Goal: Task Accomplishment & Management: Manage account settings

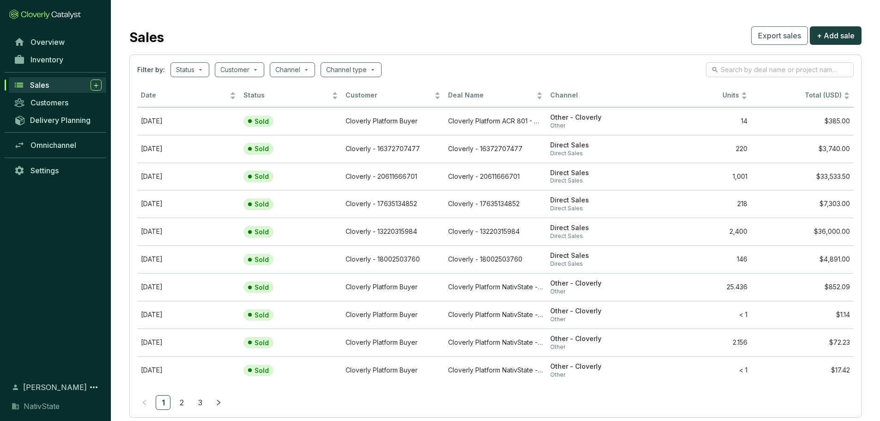
click at [32, 82] on span "Sales" at bounding box center [39, 84] width 19 height 9
click at [53, 145] on span "Omnichannel" at bounding box center [54, 144] width 46 height 9
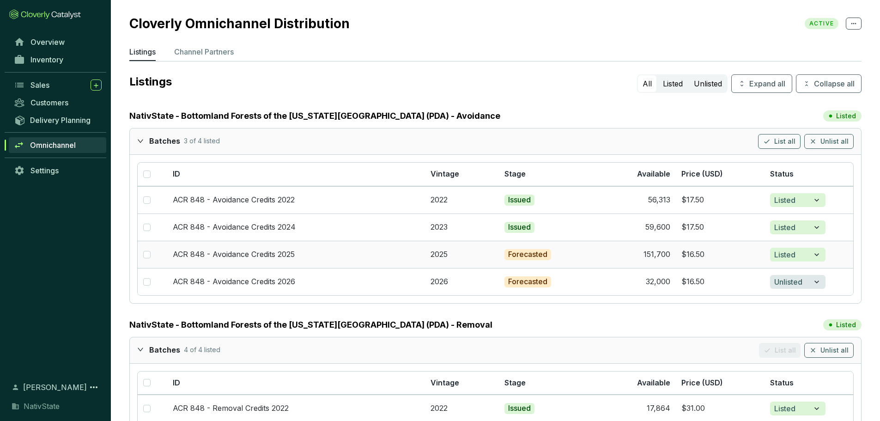
click at [143, 255] on td at bounding box center [153, 254] width 30 height 27
click at [146, 255] on input "checkbox" at bounding box center [146, 254] width 7 height 7
checkbox input "true"
click at [147, 287] on td at bounding box center [153, 281] width 30 height 27
click at [145, 282] on input "checkbox" at bounding box center [146, 281] width 7 height 7
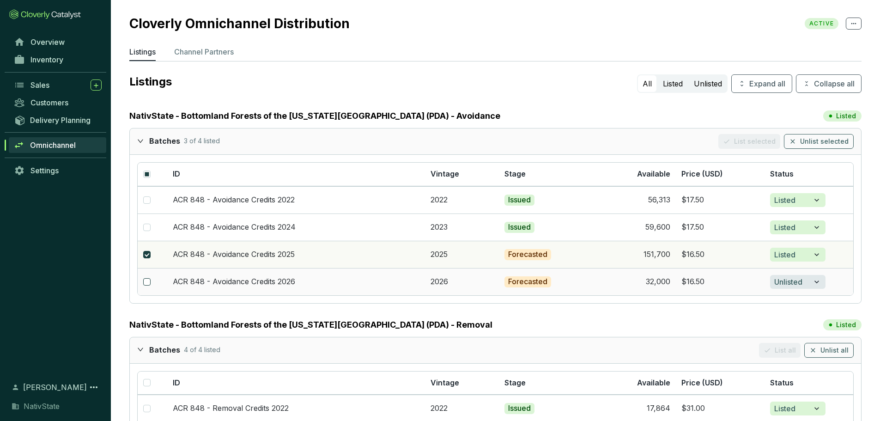
checkbox input "true"
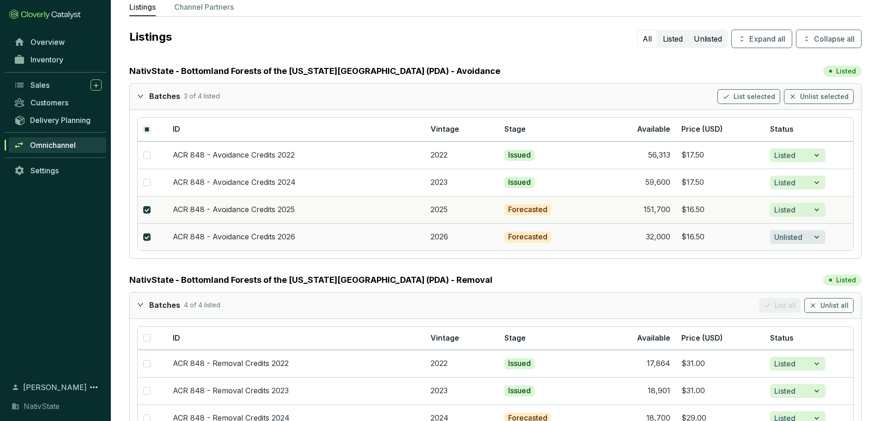
scroll to position [46, 0]
click at [702, 93] on button "Unlist selected" at bounding box center [819, 95] width 70 height 15
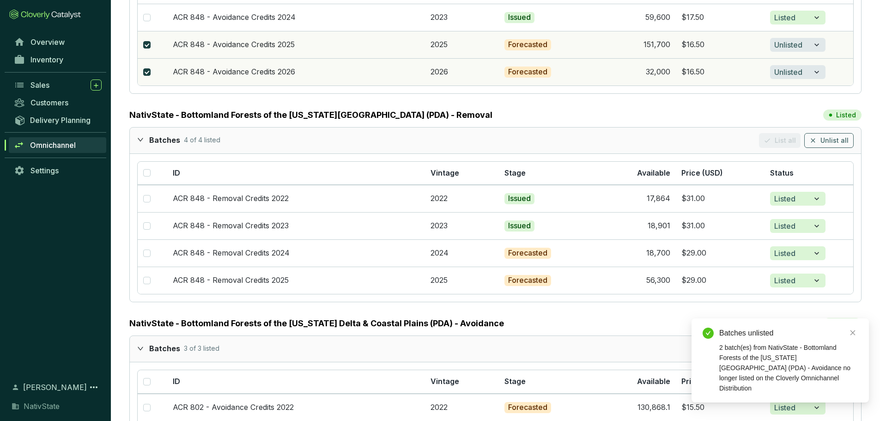
scroll to position [231, 0]
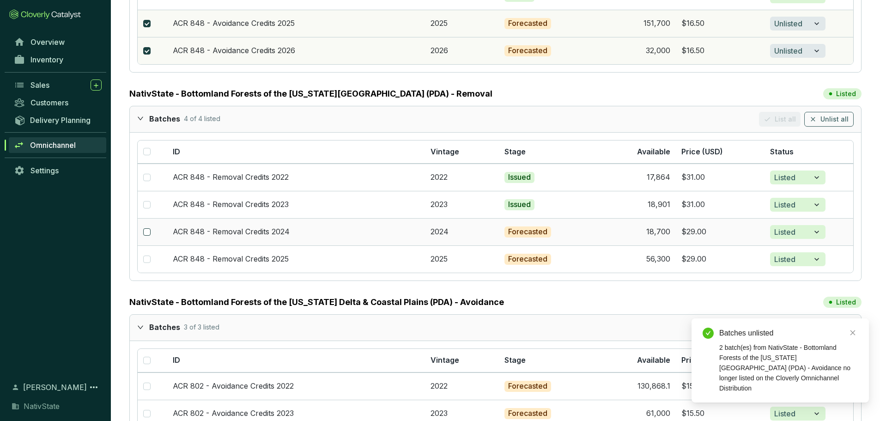
click at [146, 234] on input "checkbox" at bounding box center [146, 231] width 7 height 7
checkbox input "true"
click at [144, 260] on input "checkbox" at bounding box center [146, 259] width 7 height 7
checkbox input "true"
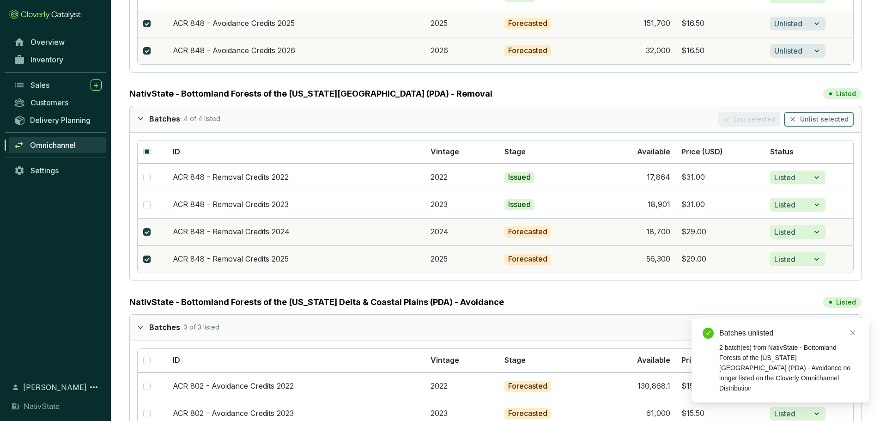
click at [702, 117] on span "Unlist selected" at bounding box center [824, 119] width 49 height 9
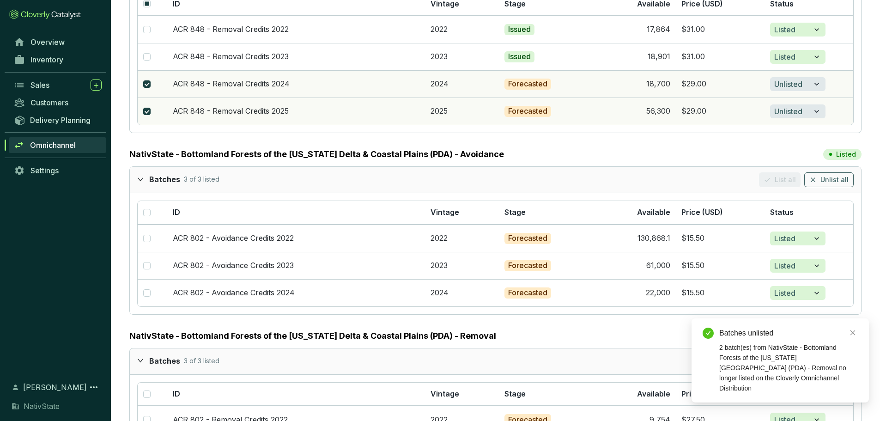
scroll to position [416, 0]
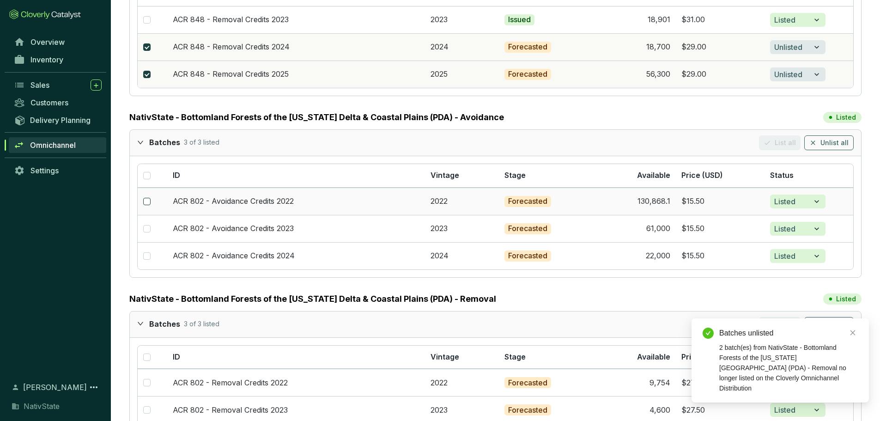
click at [147, 198] on input "checkbox" at bounding box center [146, 201] width 7 height 7
checkbox input "true"
click at [140, 232] on td at bounding box center [153, 228] width 30 height 27
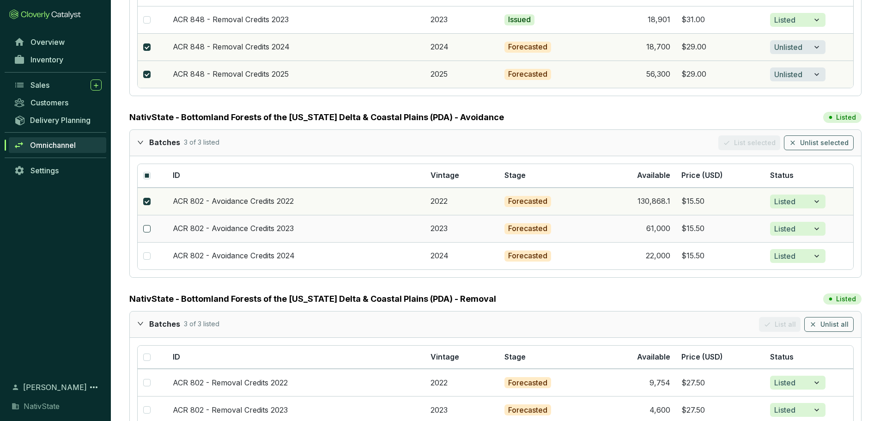
click at [149, 224] on label at bounding box center [146, 229] width 7 height 10
click at [149, 225] on input "checkbox" at bounding box center [146, 228] width 7 height 7
checkbox input "true"
click at [144, 255] on input "checkbox" at bounding box center [146, 255] width 7 height 7
checkbox input "true"
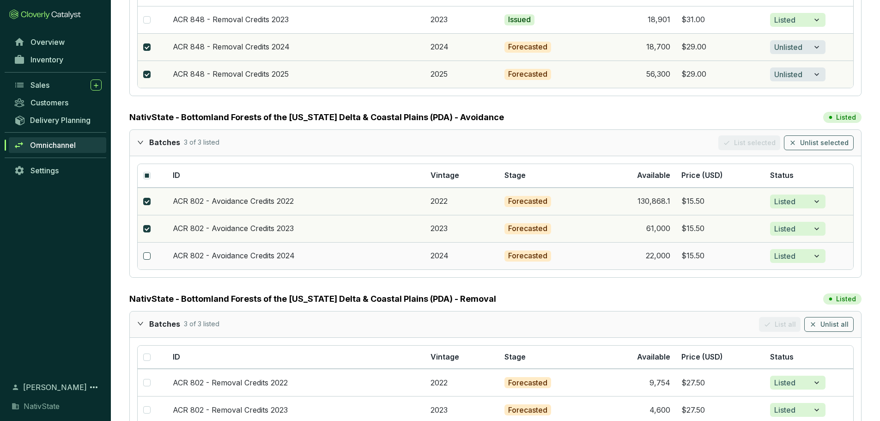
checkbox input "true"
click at [702, 143] on button "Unlist selected" at bounding box center [819, 142] width 70 height 15
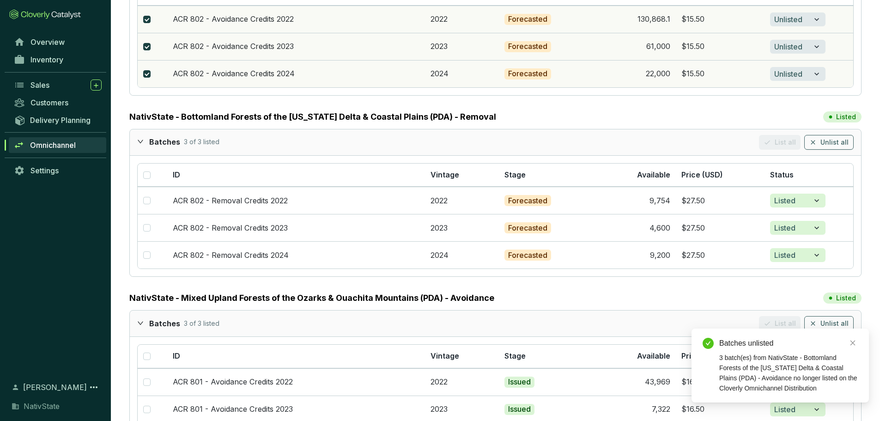
scroll to position [601, 0]
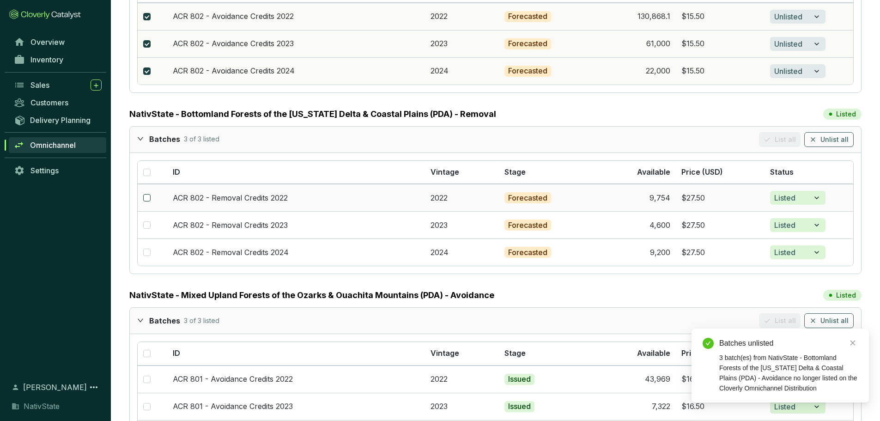
click at [148, 198] on input "checkbox" at bounding box center [146, 197] width 7 height 7
checkbox input "true"
drag, startPoint x: 146, startPoint y: 224, endPoint x: 146, endPoint y: 229, distance: 5.1
click at [146, 224] on input "checkbox" at bounding box center [146, 224] width 7 height 7
checkbox input "true"
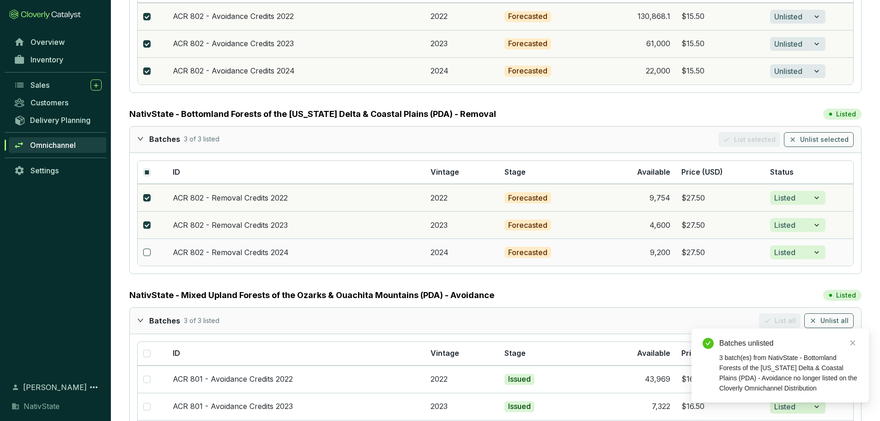
click at [149, 247] on td at bounding box center [153, 251] width 30 height 27
click at [148, 250] on input "checkbox" at bounding box center [146, 252] width 7 height 7
checkbox input "true"
click at [702, 139] on span "Unlist selected" at bounding box center [824, 139] width 49 height 9
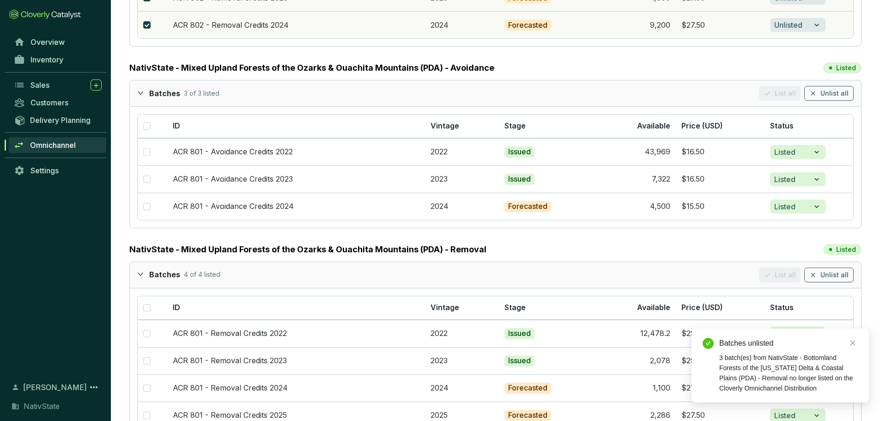
scroll to position [832, 0]
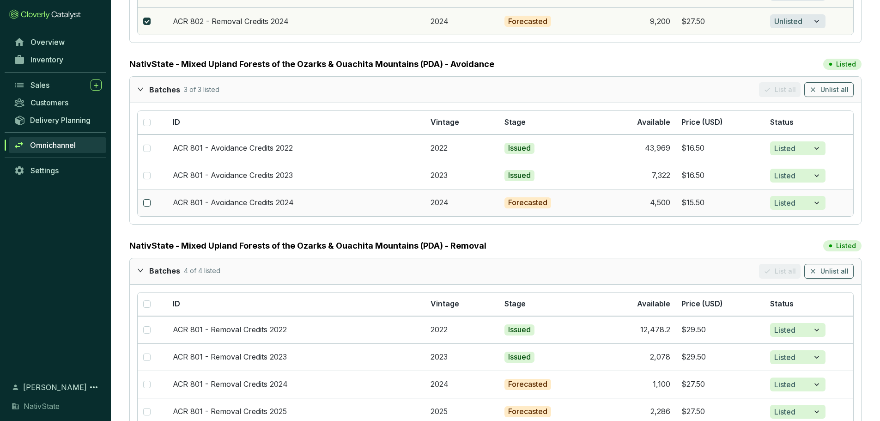
click at [146, 203] on input "checkbox" at bounding box center [146, 202] width 7 height 7
checkbox input "true"
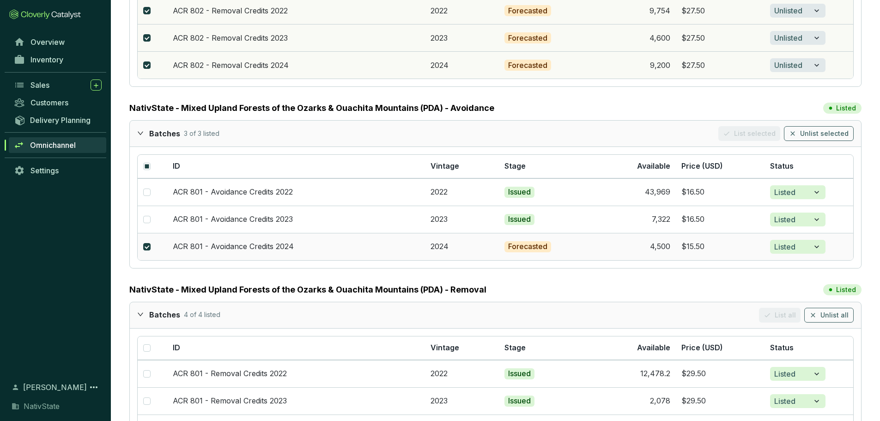
scroll to position [786, 0]
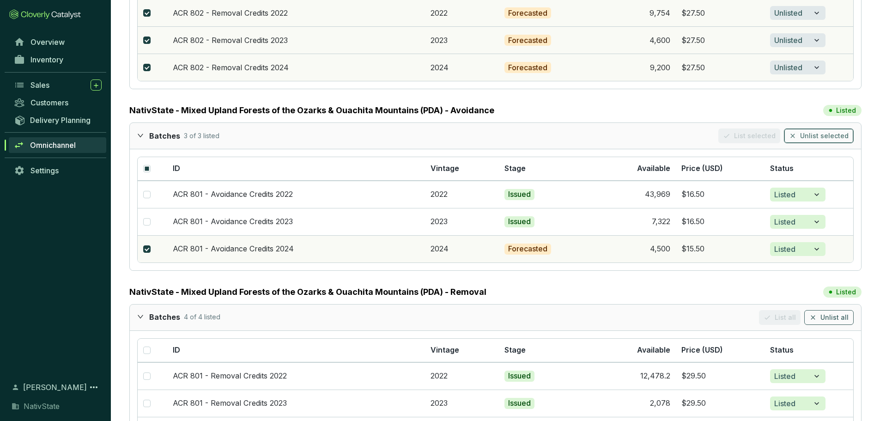
click at [702, 132] on span "Unlist selected" at bounding box center [824, 135] width 49 height 9
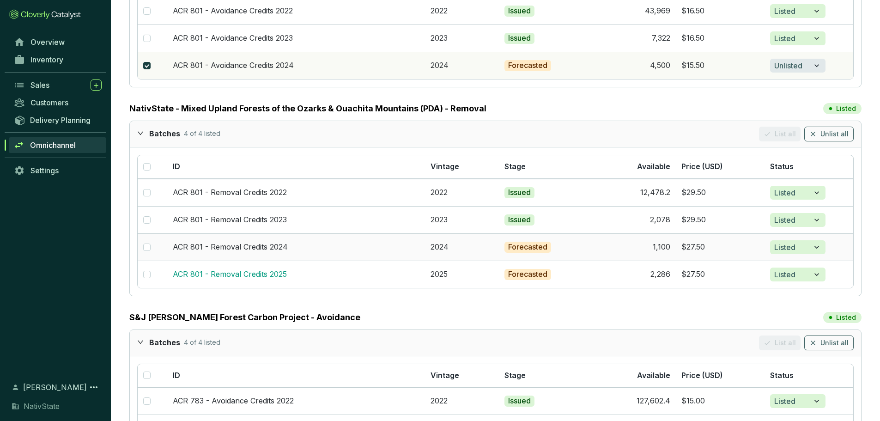
scroll to position [971, 0]
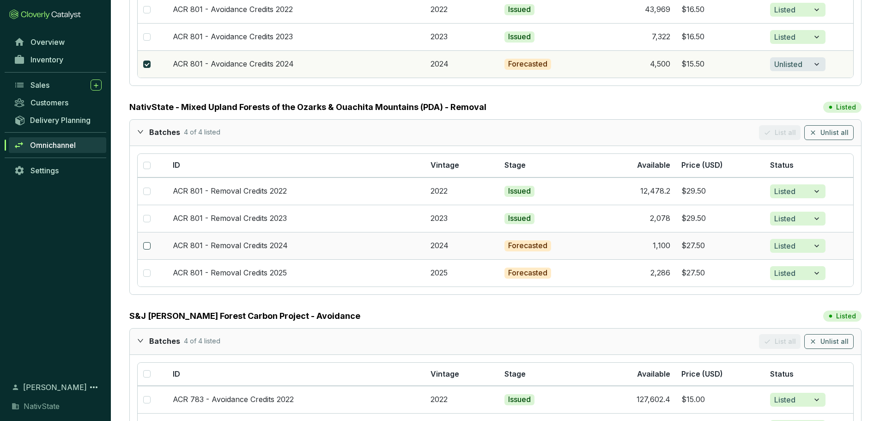
click at [147, 245] on input "checkbox" at bounding box center [146, 245] width 7 height 7
checkbox input "true"
click at [145, 276] on input "checkbox" at bounding box center [146, 272] width 7 height 7
checkbox input "true"
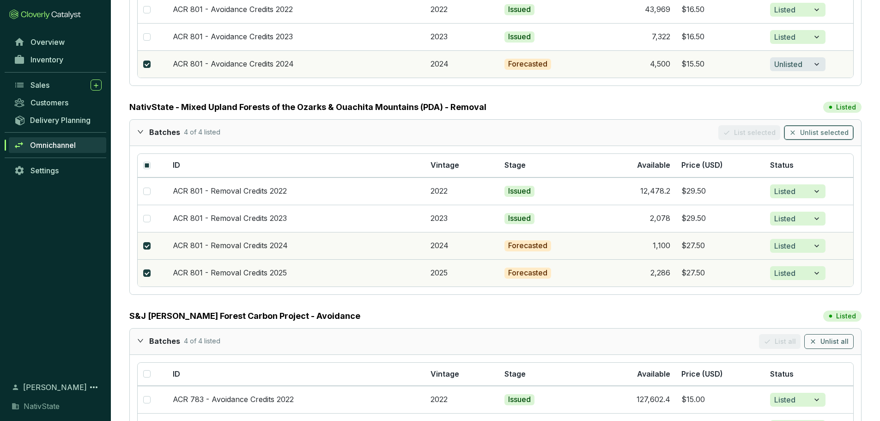
click at [702, 132] on span "Unlist selected" at bounding box center [824, 132] width 49 height 9
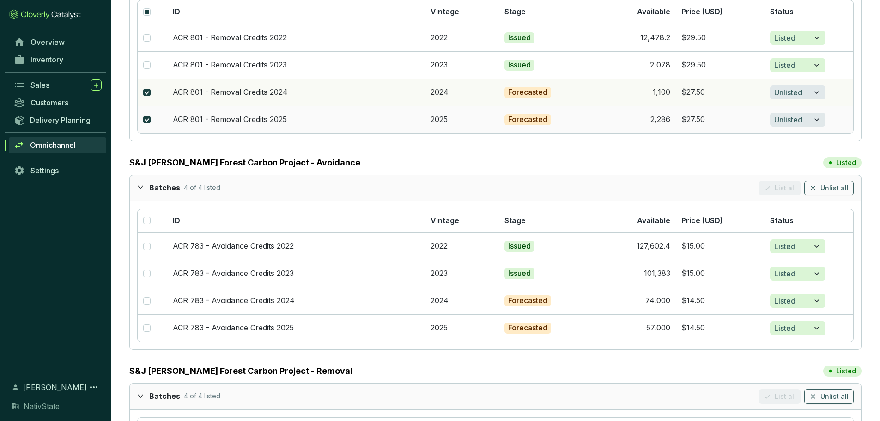
scroll to position [1155, 0]
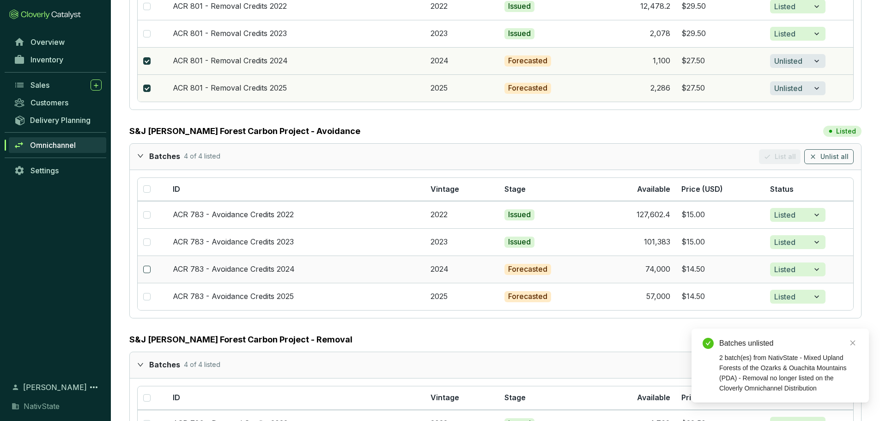
click at [146, 270] on input "checkbox" at bounding box center [146, 269] width 7 height 7
checkbox input "true"
click at [149, 298] on input "checkbox" at bounding box center [146, 296] width 7 height 7
checkbox input "true"
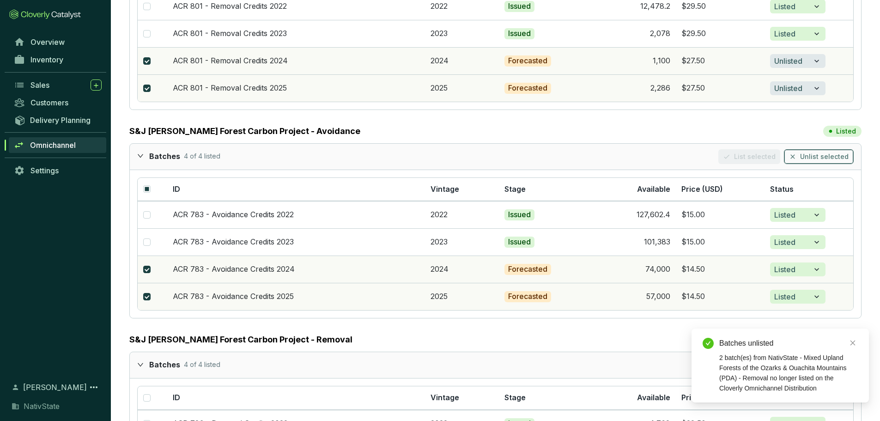
click at [702, 156] on span "Unlist selected" at bounding box center [824, 156] width 49 height 9
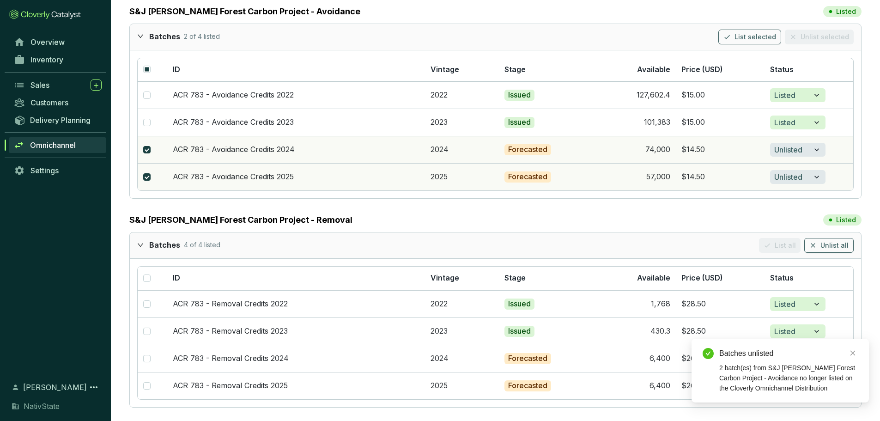
scroll to position [1280, 0]
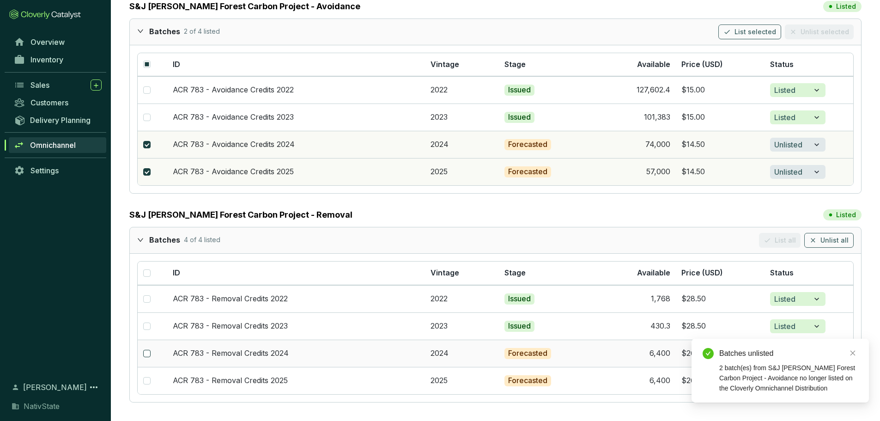
click at [145, 321] on input "checkbox" at bounding box center [146, 353] width 7 height 7
checkbox input "true"
click at [145, 321] on input "checkbox" at bounding box center [146, 380] width 7 height 7
checkbox input "true"
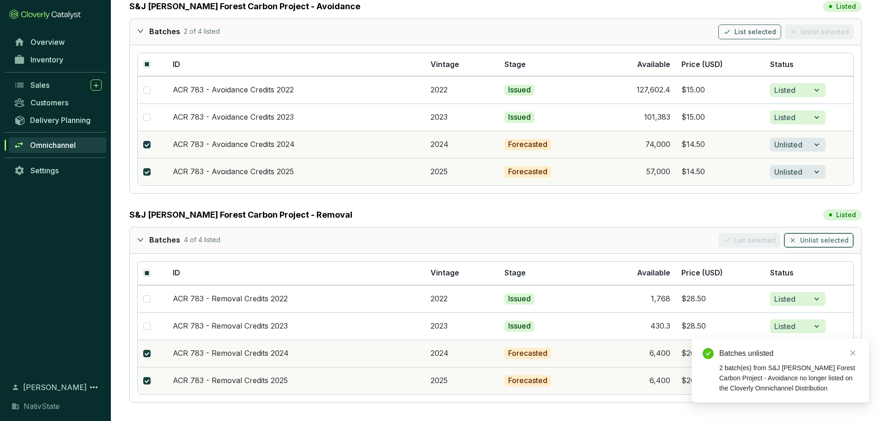
click at [702, 244] on span "Unlist selected" at bounding box center [824, 240] width 49 height 9
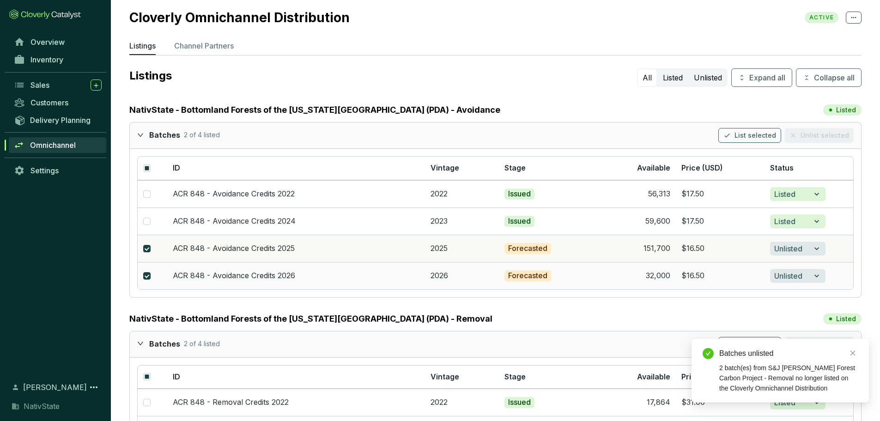
scroll to position [0, 0]
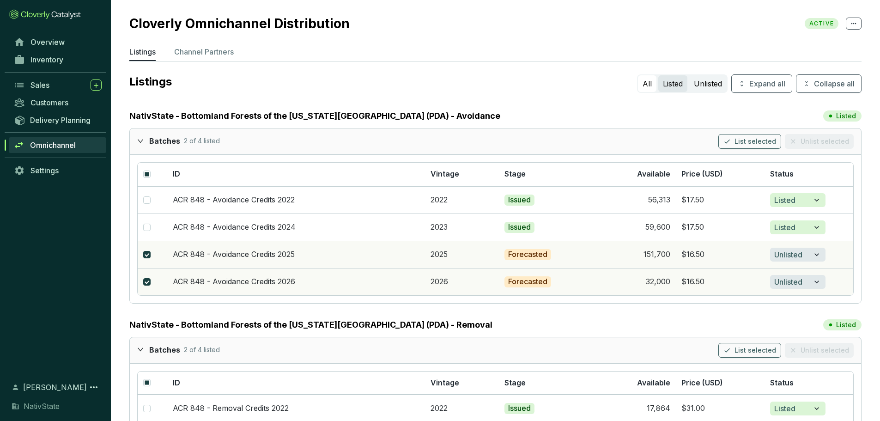
click at [669, 85] on button "Listed" at bounding box center [673, 83] width 29 height 17
click at [702, 81] on button "Unlisted" at bounding box center [708, 83] width 37 height 17
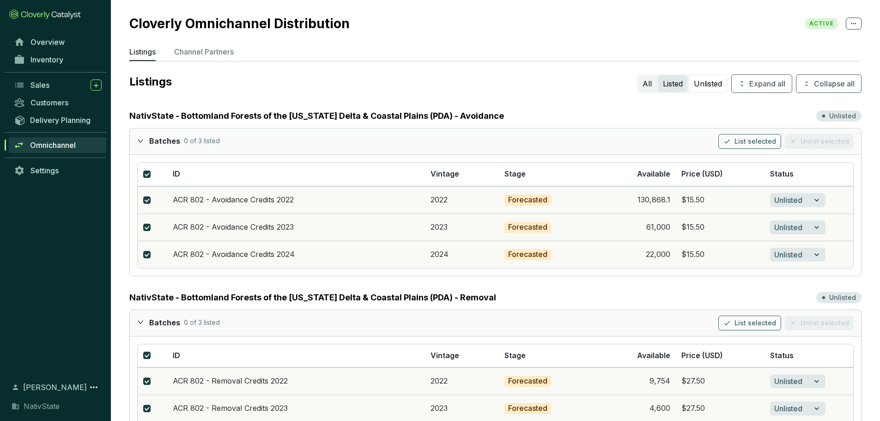
click at [670, 83] on button "Listed" at bounding box center [673, 83] width 29 height 17
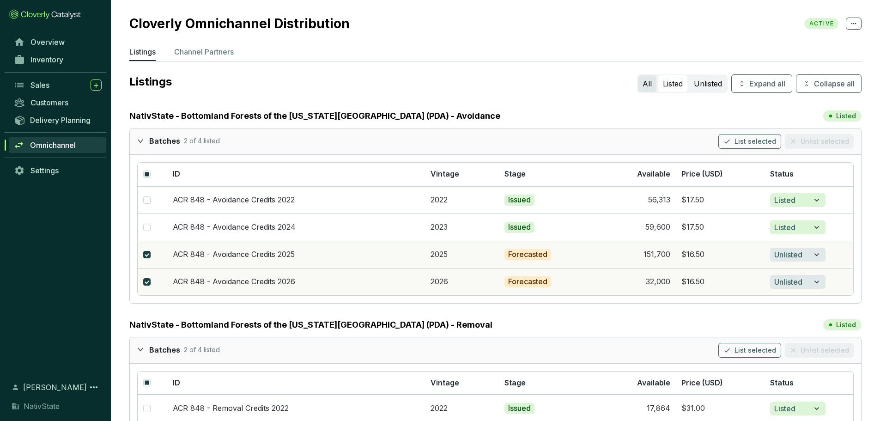
click at [648, 84] on button "All" at bounding box center [647, 83] width 18 height 17
click at [645, 86] on button "All" at bounding box center [647, 83] width 18 height 17
click at [677, 86] on button "Listed" at bounding box center [673, 83] width 29 height 17
click at [693, 85] on button "Unlisted" at bounding box center [708, 83] width 37 height 17
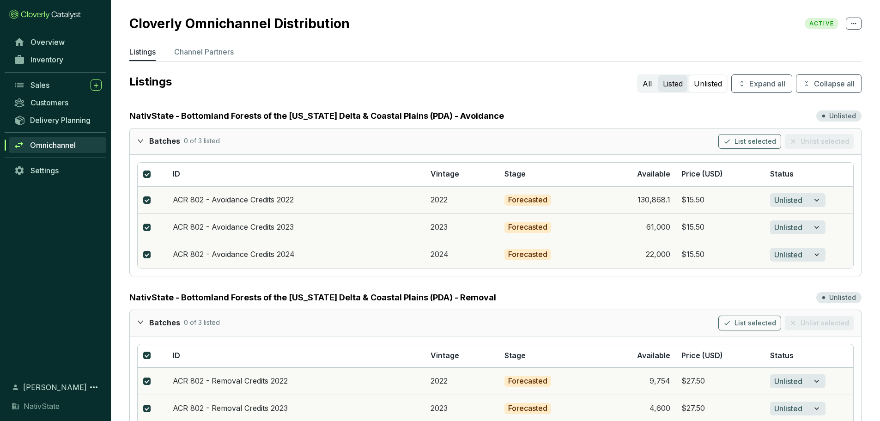
click at [679, 79] on button "Listed" at bounding box center [673, 83] width 29 height 17
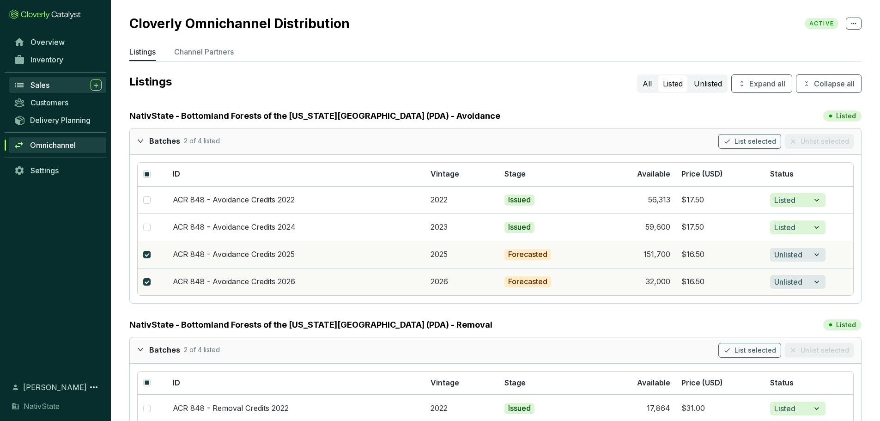
click at [62, 88] on div "Sales" at bounding box center [66, 84] width 71 height 11
